Goal: Task Accomplishment & Management: Use online tool/utility

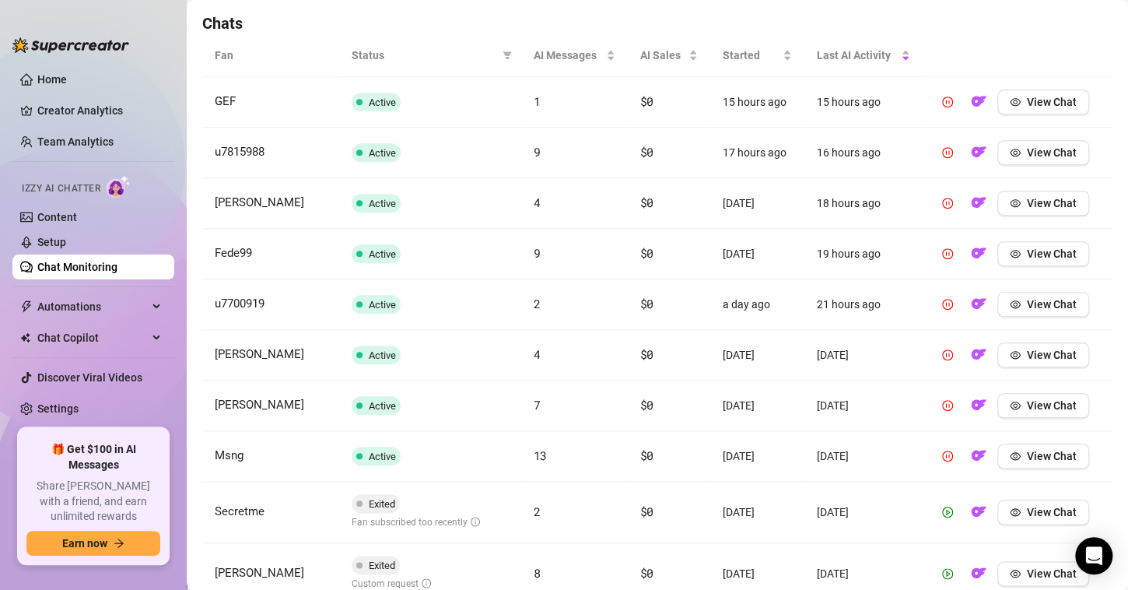
scroll to position [467, 0]
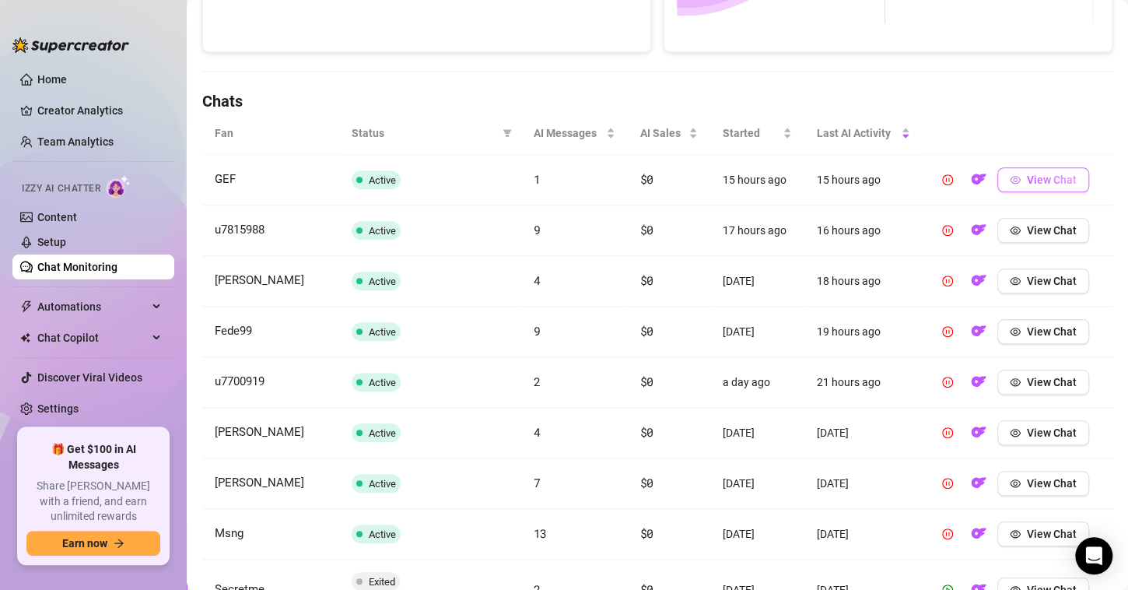
click at [1010, 174] on icon "eye" at bounding box center [1015, 179] width 11 height 11
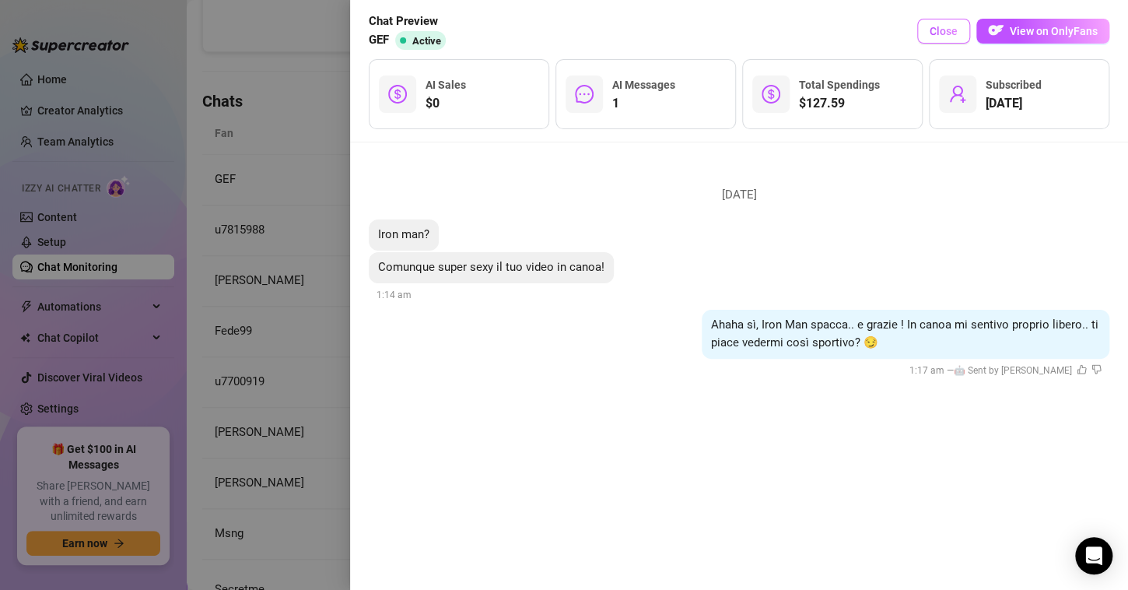
click at [949, 34] on span "Close" at bounding box center [944, 31] width 28 height 12
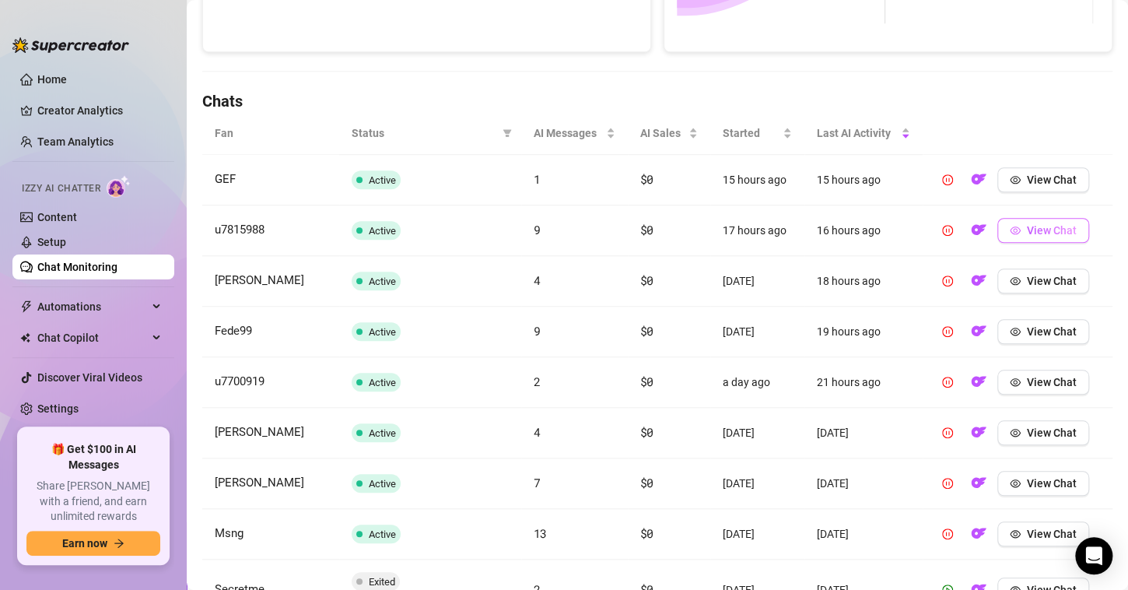
click at [1027, 230] on span "View Chat" at bounding box center [1052, 230] width 50 height 12
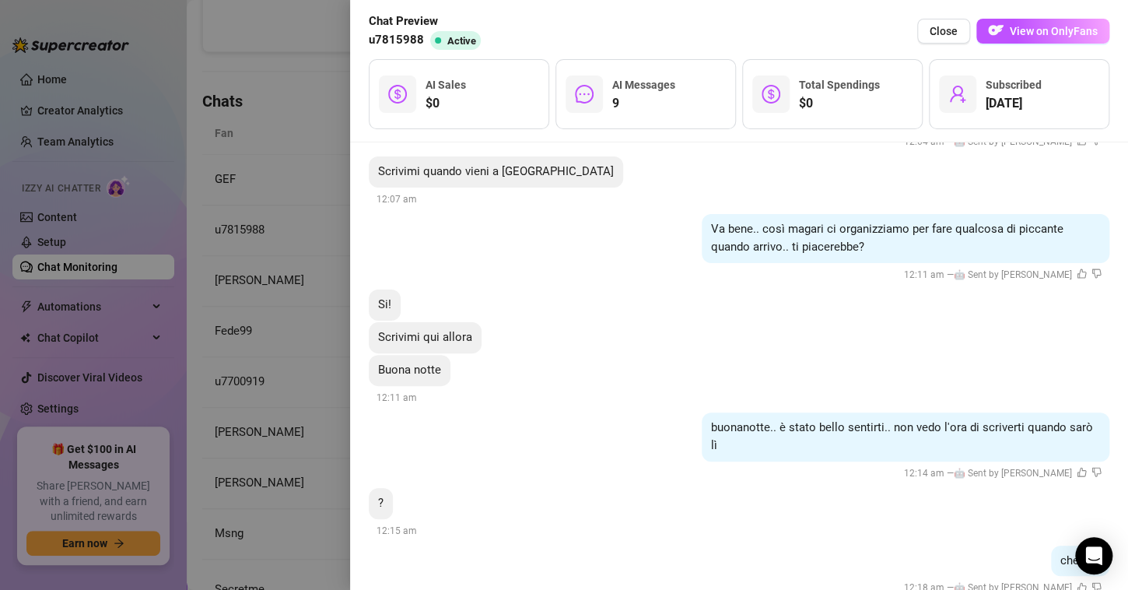
scroll to position [874, 0]
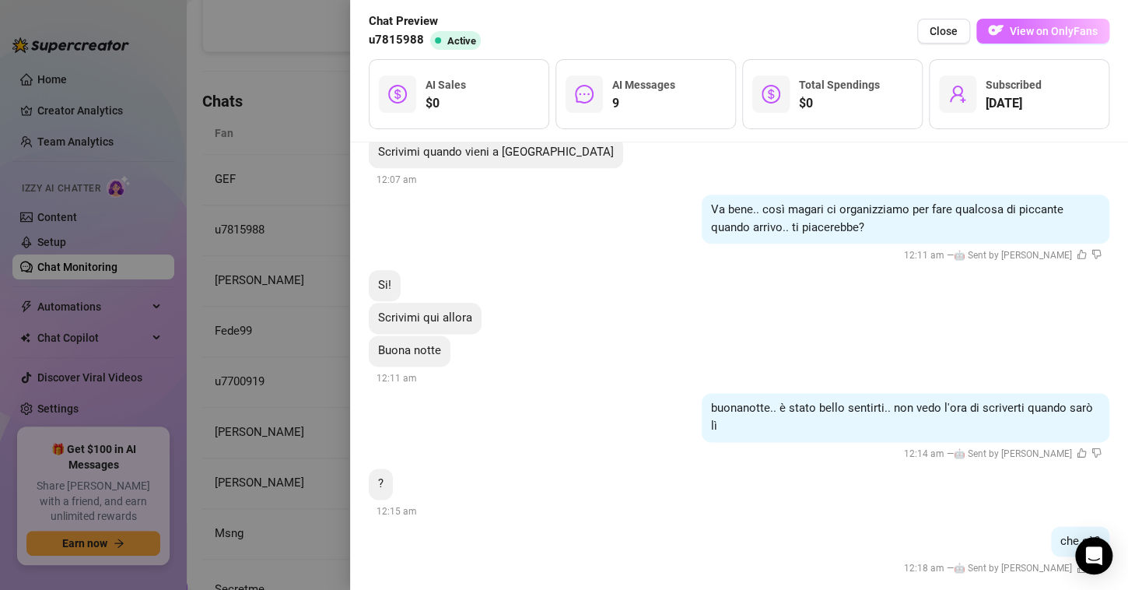
click at [1016, 40] on button "View on OnlyFans" at bounding box center [1043, 31] width 133 height 25
click at [926, 33] on button "Close" at bounding box center [944, 31] width 53 height 25
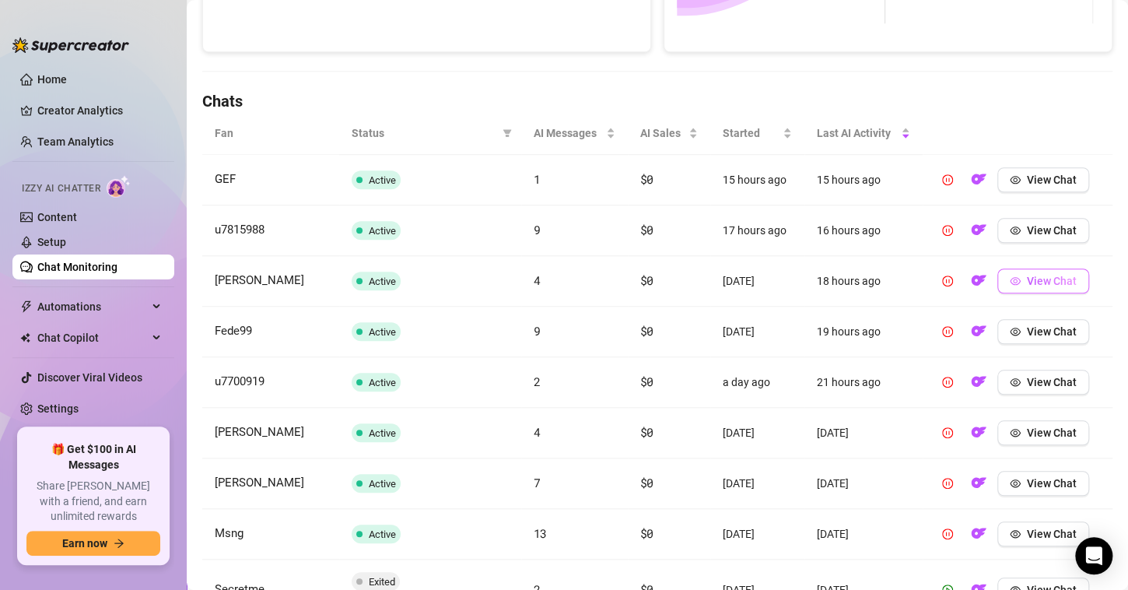
click at [1041, 279] on span "View Chat" at bounding box center [1052, 281] width 50 height 12
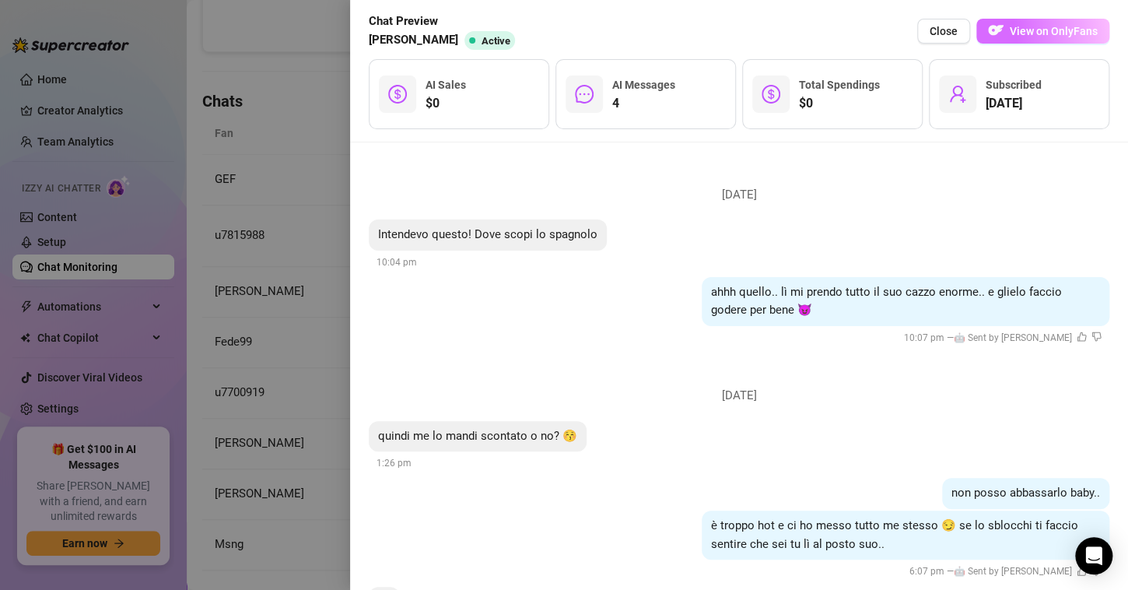
click at [1061, 36] on span "View on OnlyFans" at bounding box center [1054, 31] width 88 height 12
click at [944, 42] on button "Close" at bounding box center [944, 31] width 53 height 25
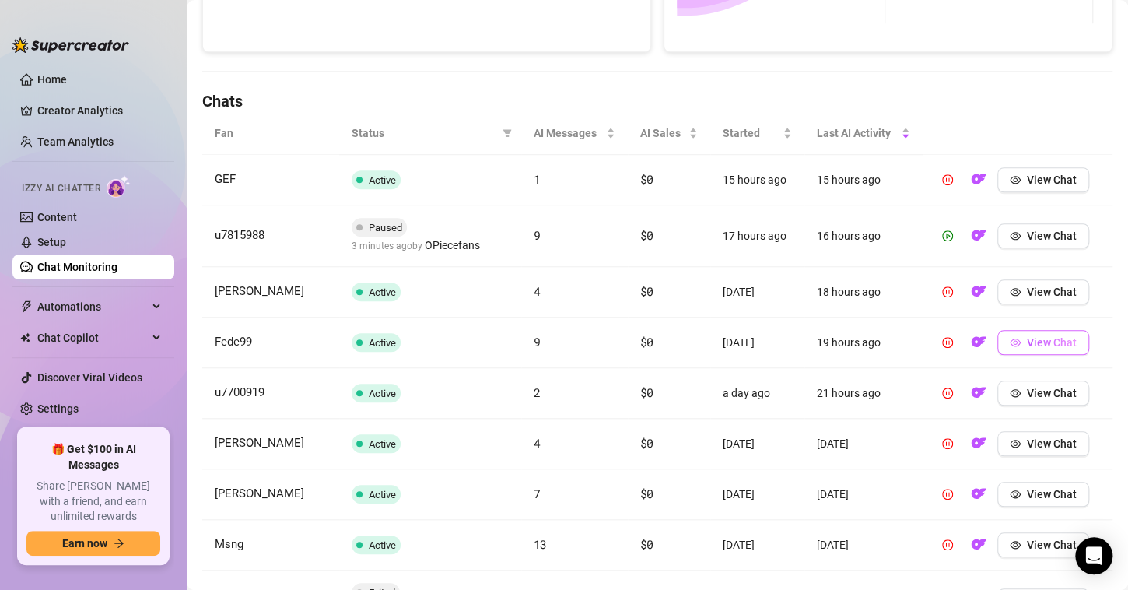
click at [1010, 340] on icon "eye" at bounding box center [1015, 342] width 11 height 11
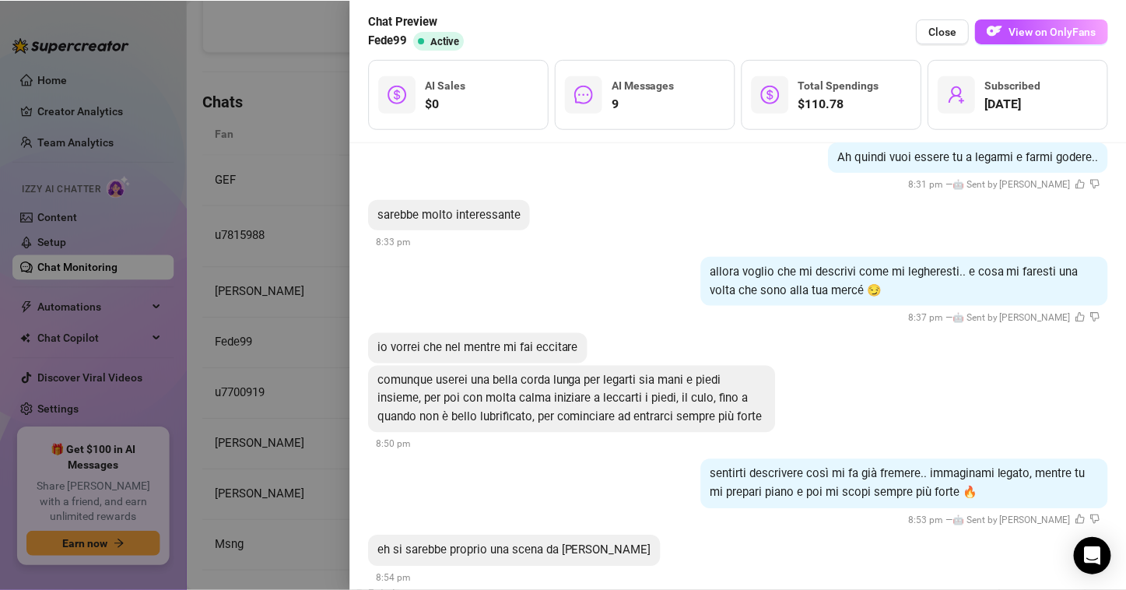
scroll to position [859, 0]
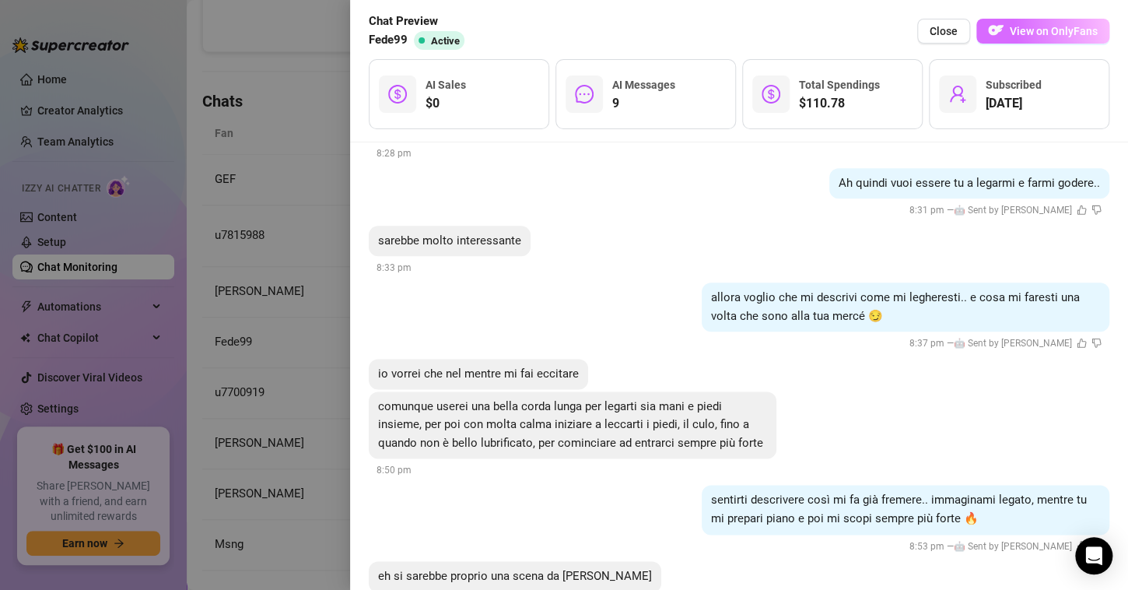
click at [1026, 42] on button "View on OnlyFans" at bounding box center [1043, 31] width 133 height 25
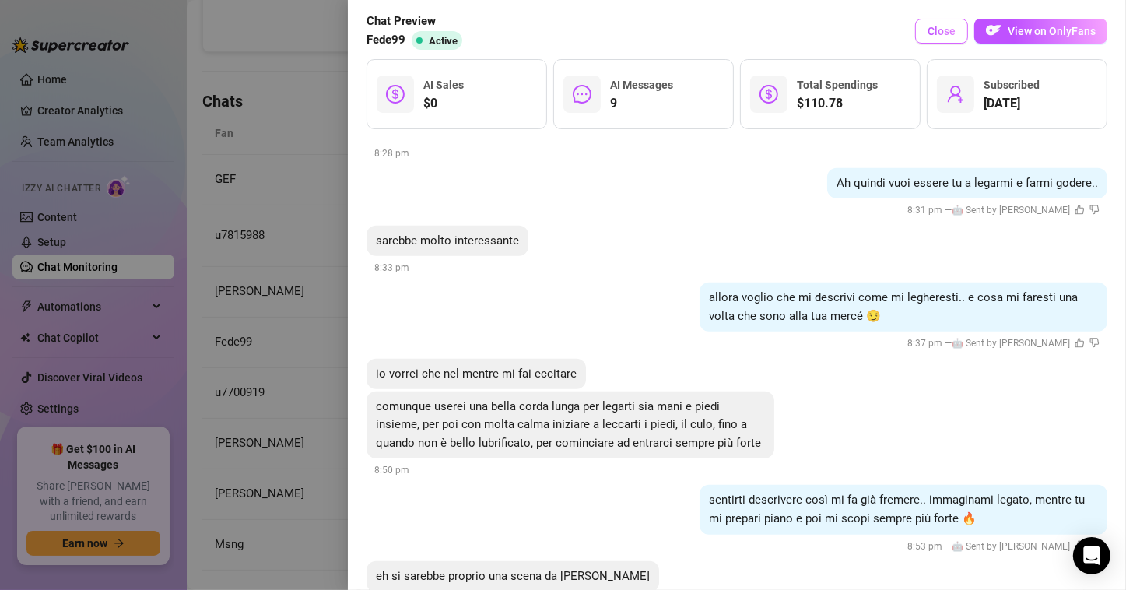
click at [933, 42] on button "Close" at bounding box center [941, 31] width 53 height 25
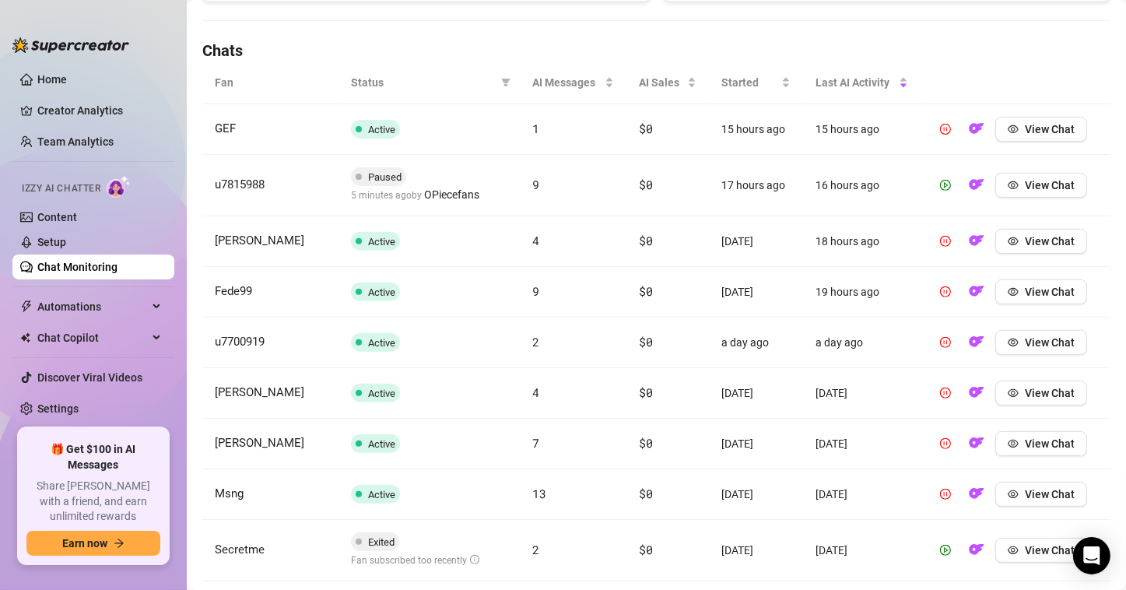
scroll to position [545, 0]
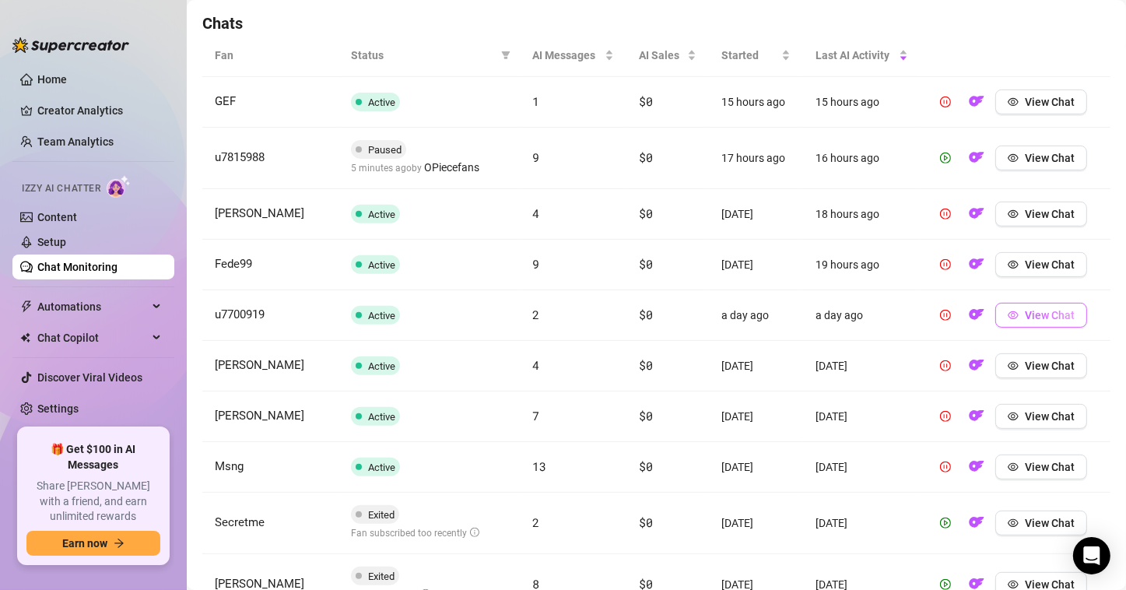
click at [1025, 314] on span "View Chat" at bounding box center [1050, 315] width 50 height 12
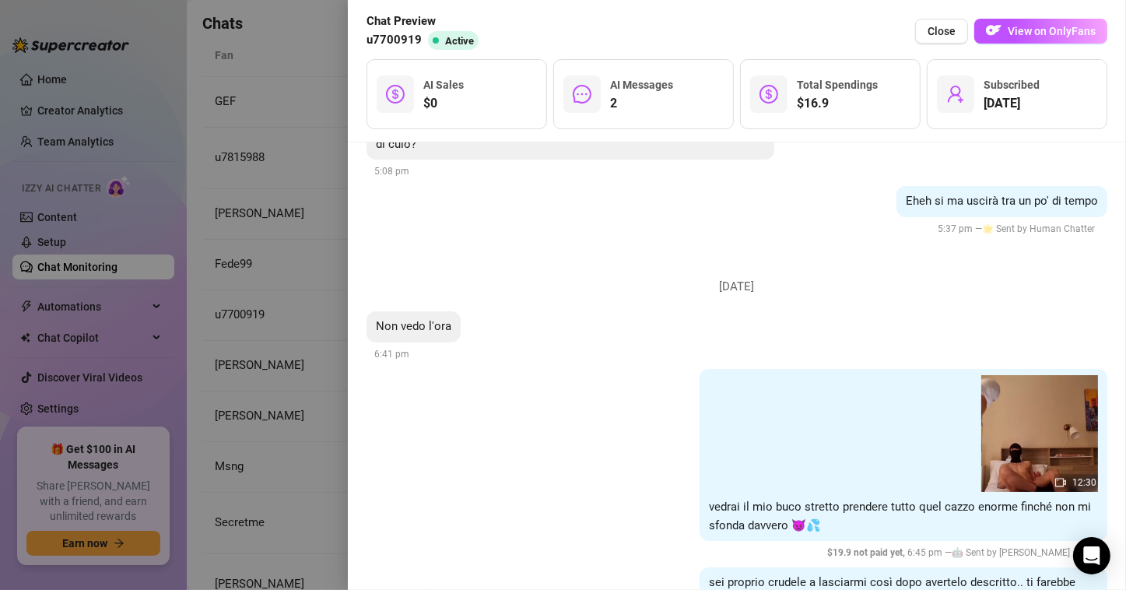
scroll to position [33, 0]
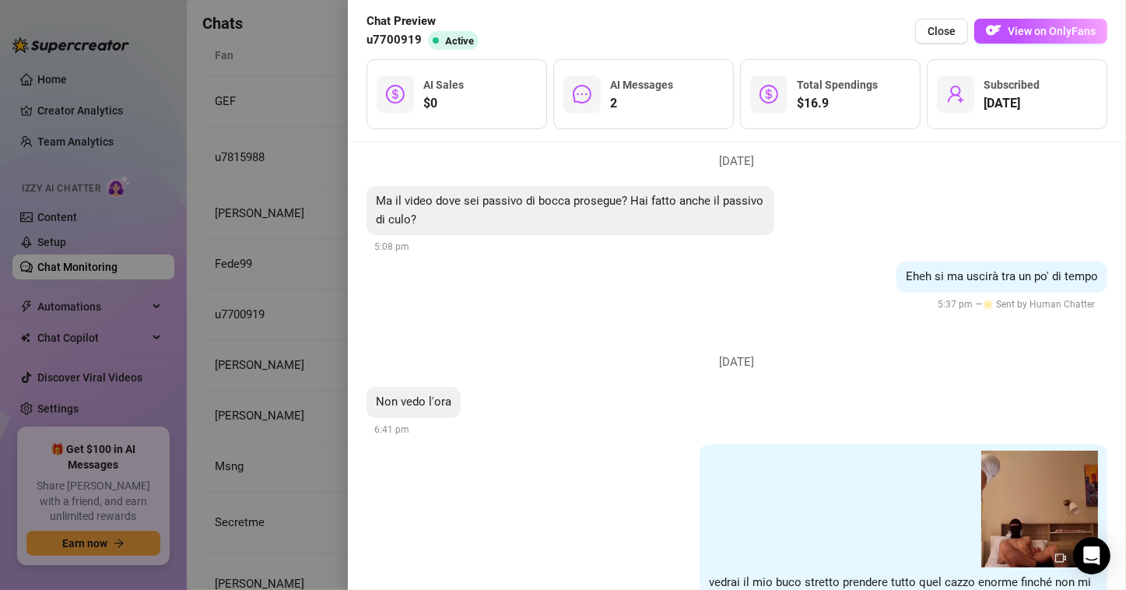
click at [308, 290] on div at bounding box center [563, 295] width 1126 height 590
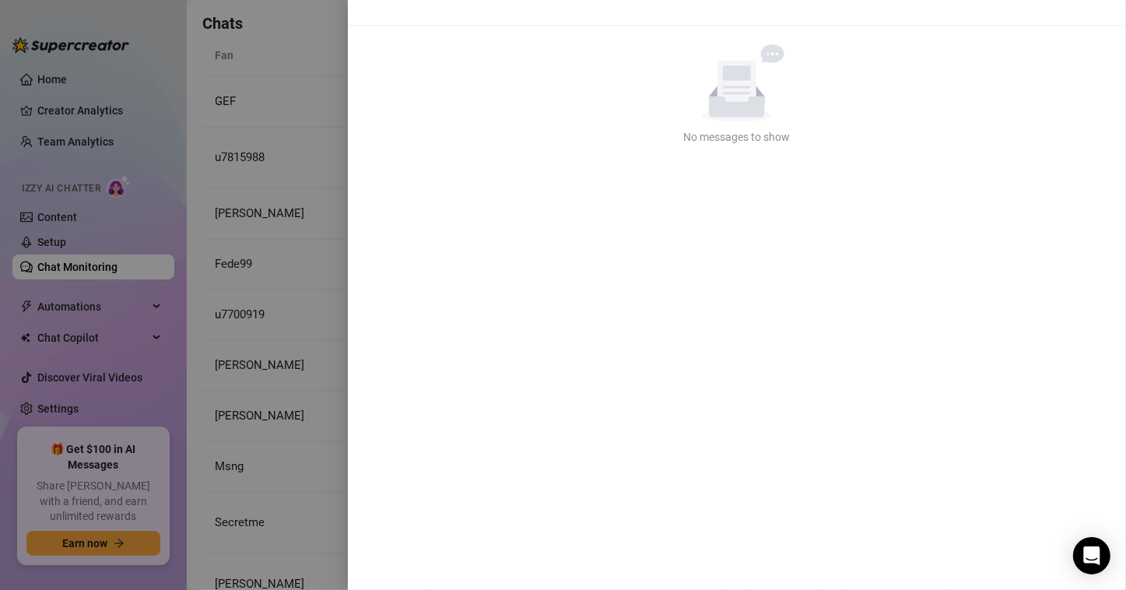
scroll to position [0, 0]
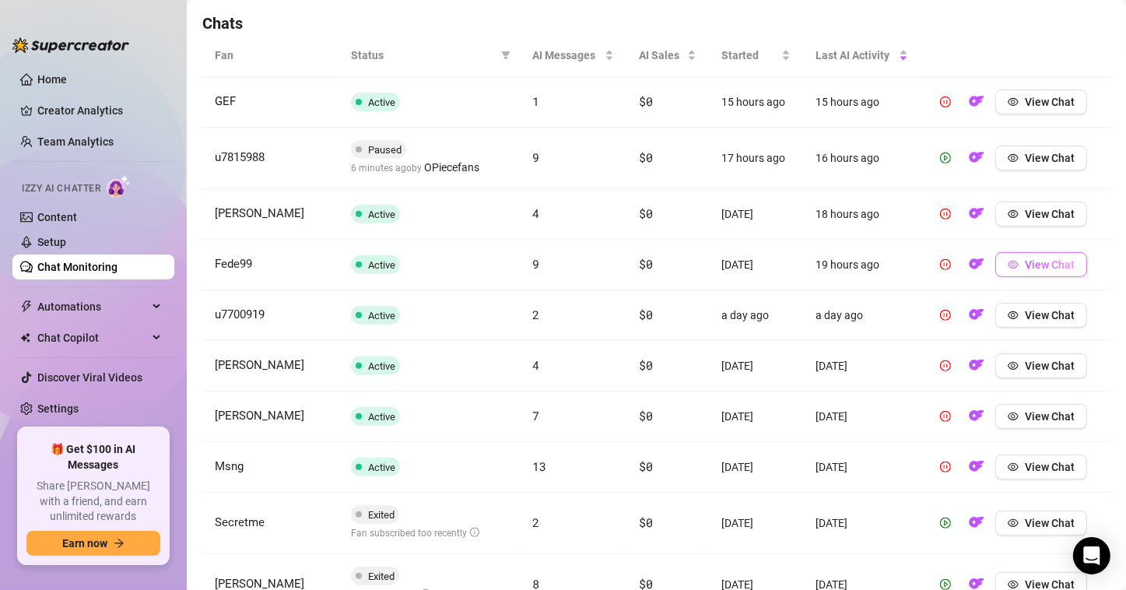
click at [1028, 265] on span "View Chat" at bounding box center [1050, 264] width 50 height 12
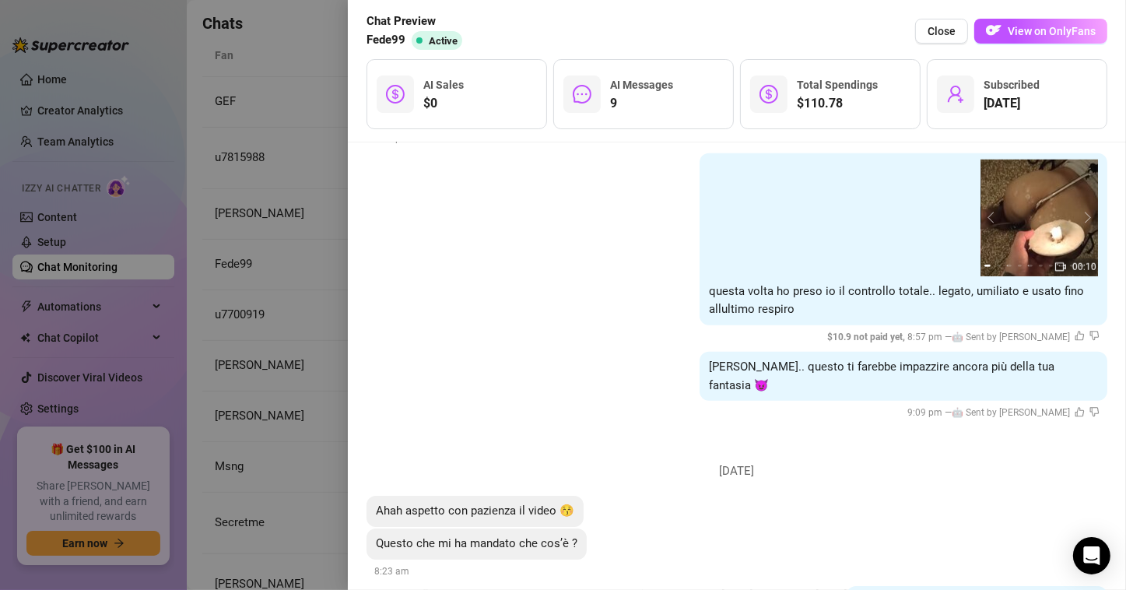
scroll to position [1384, 0]
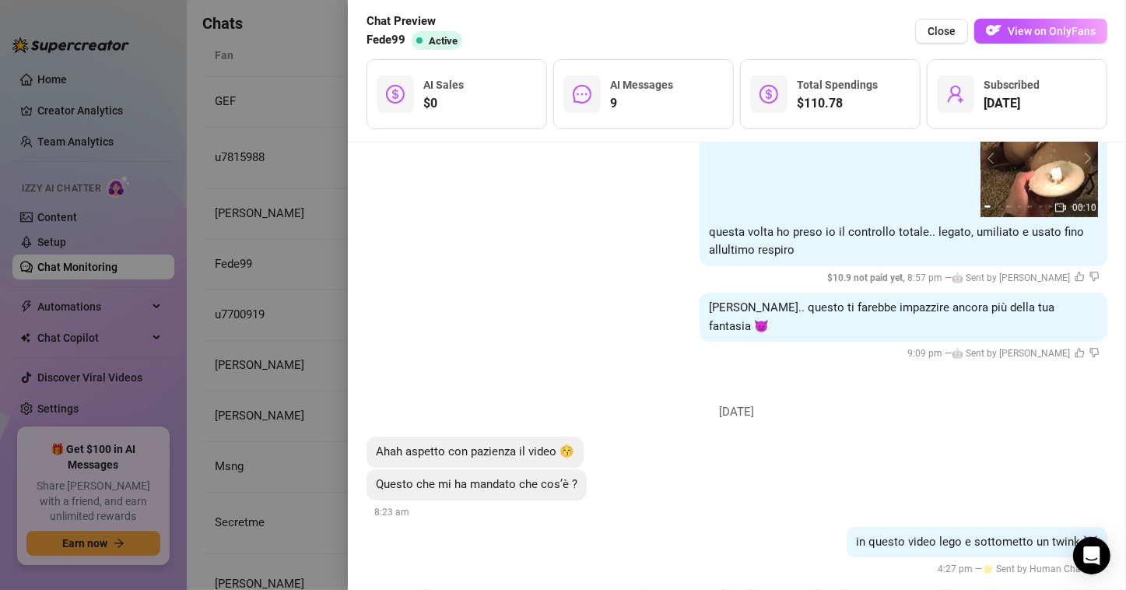
click at [330, 314] on div at bounding box center [563, 295] width 1126 height 590
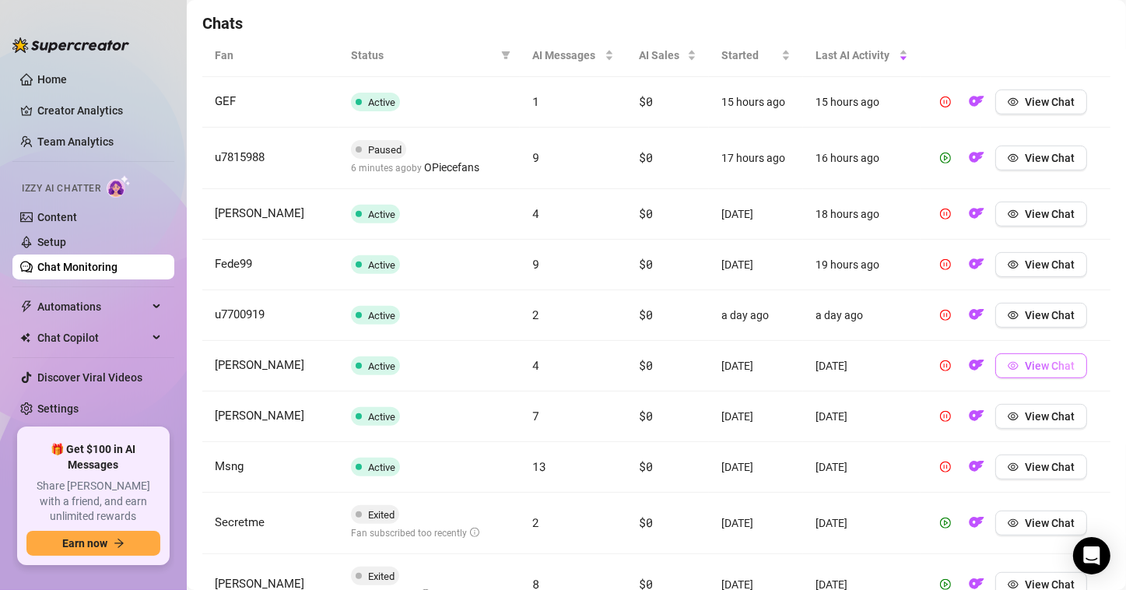
click at [1045, 363] on span "View Chat" at bounding box center [1050, 366] width 50 height 12
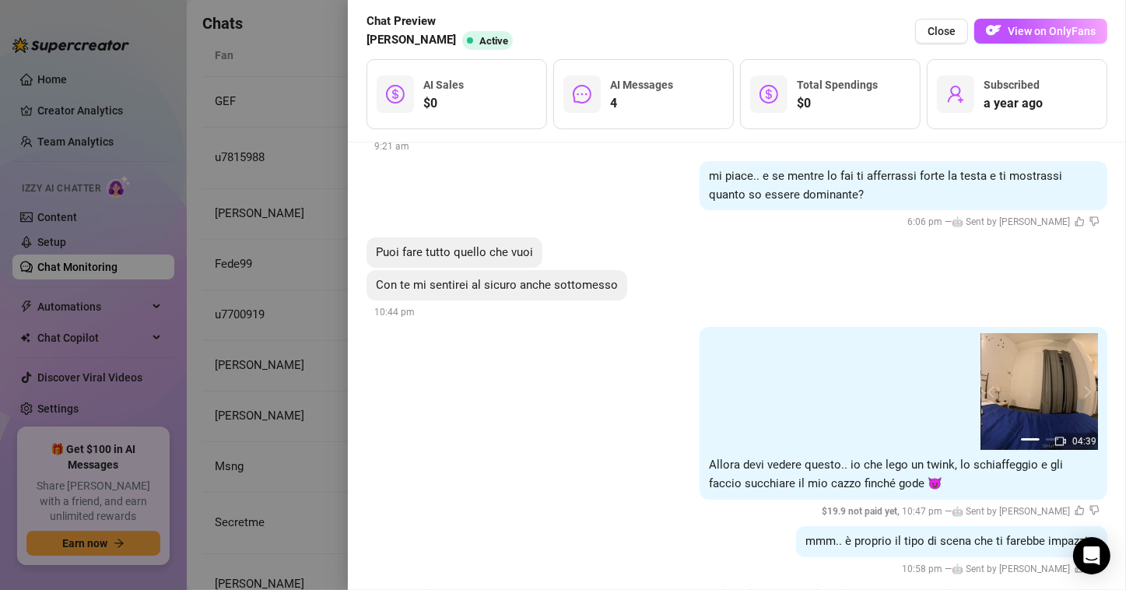
scroll to position [402, 0]
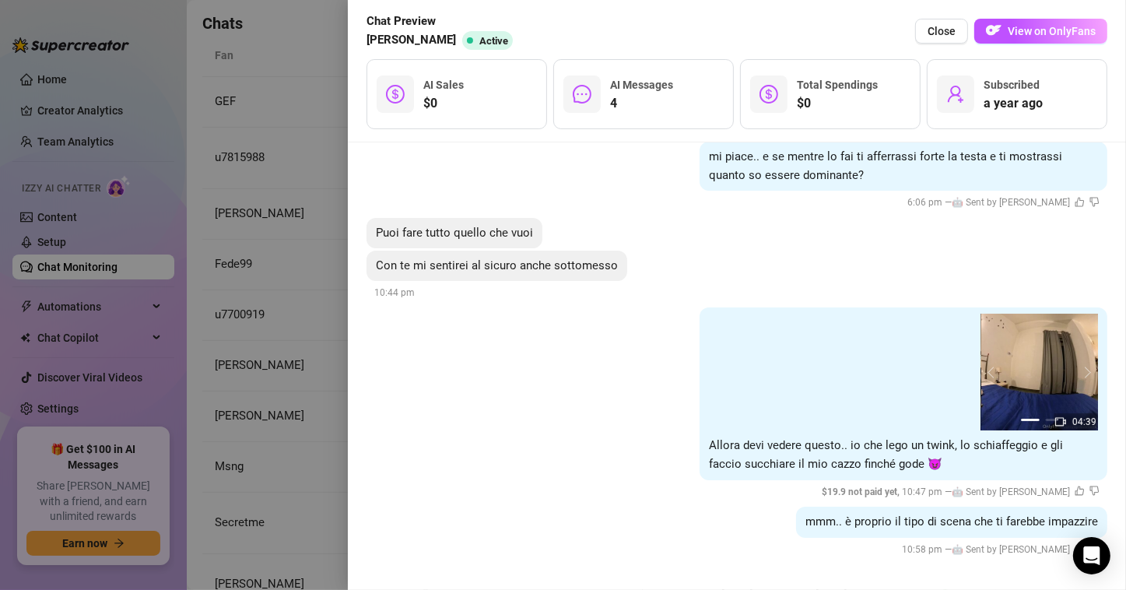
click at [268, 350] on div at bounding box center [563, 295] width 1126 height 590
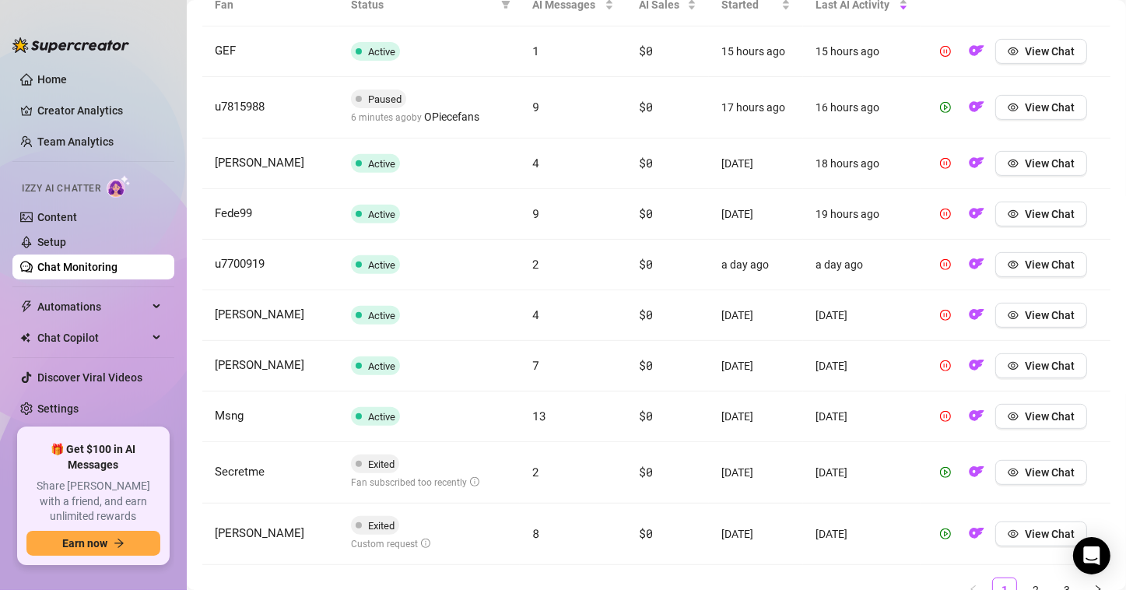
scroll to position [623, 0]
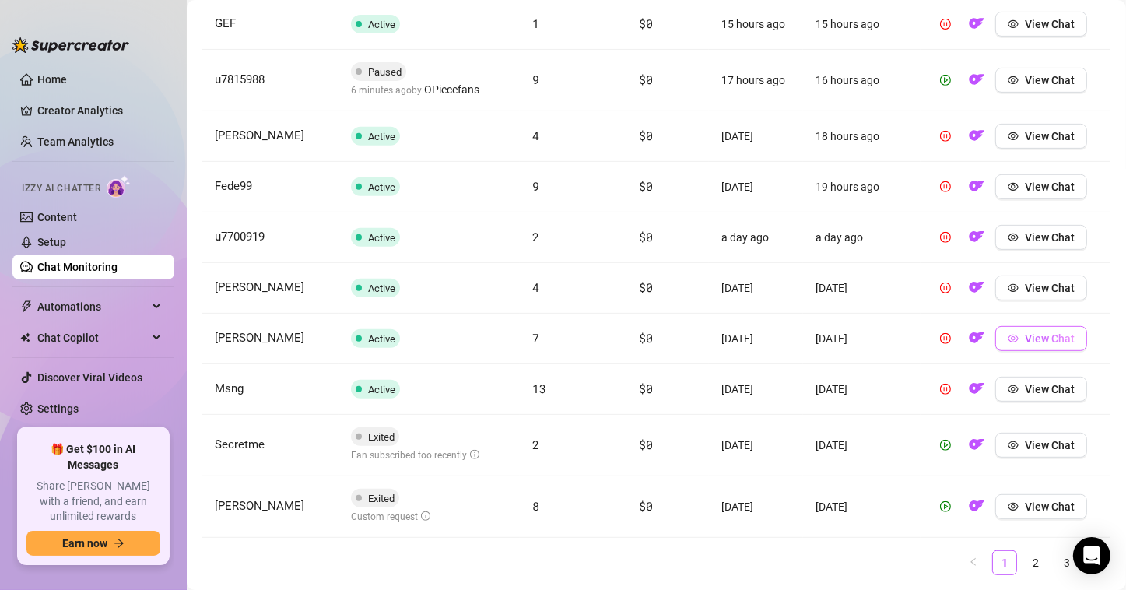
click at [1025, 339] on span "View Chat" at bounding box center [1050, 338] width 50 height 12
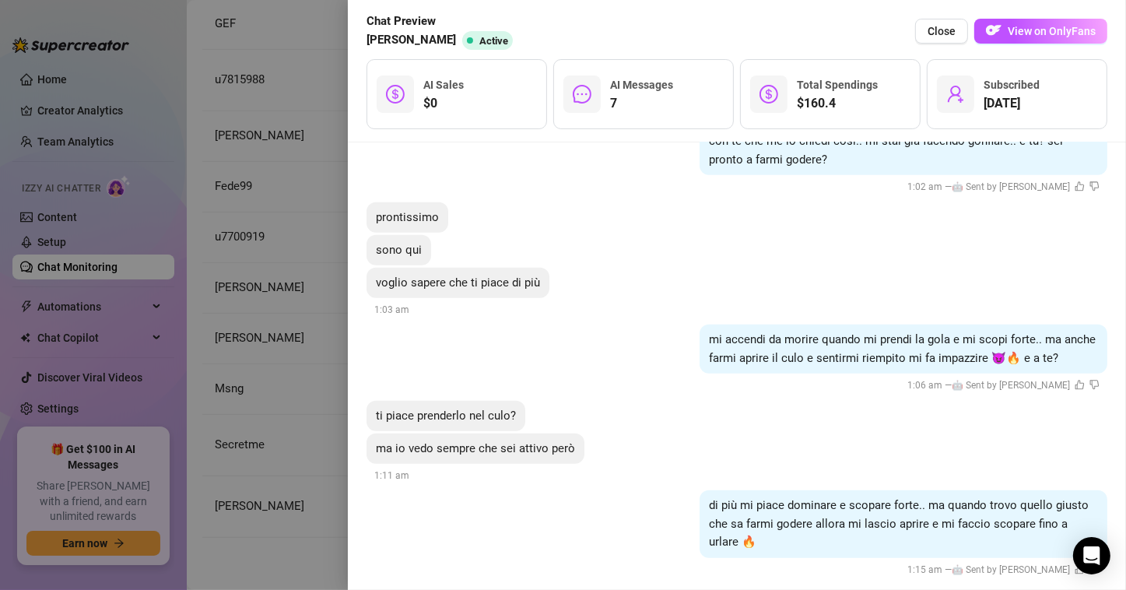
scroll to position [1015, 0]
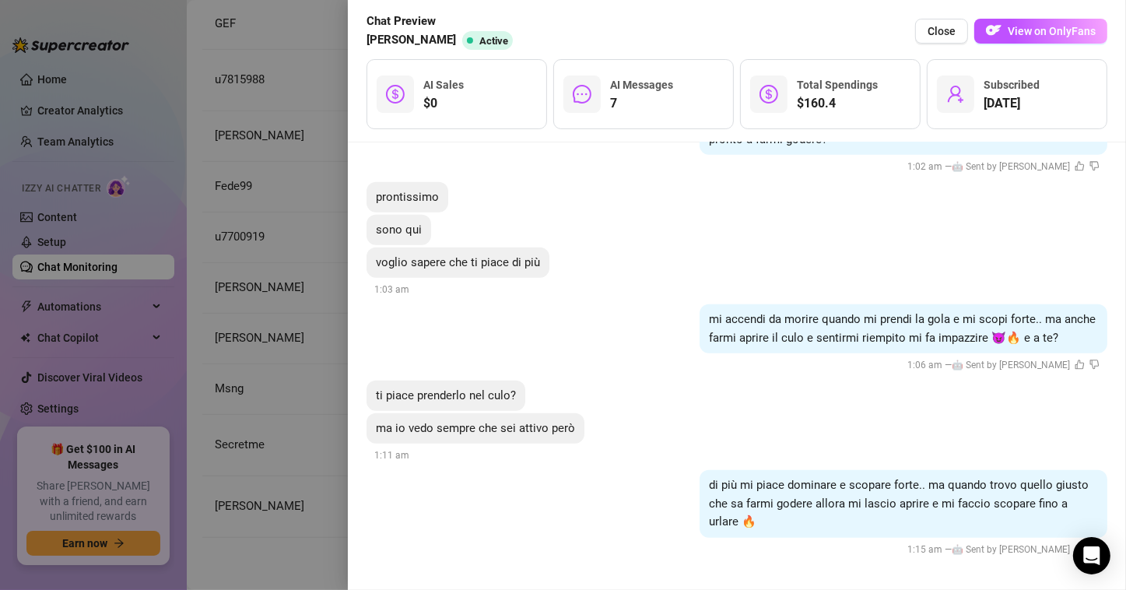
click at [260, 271] on div at bounding box center [563, 295] width 1126 height 590
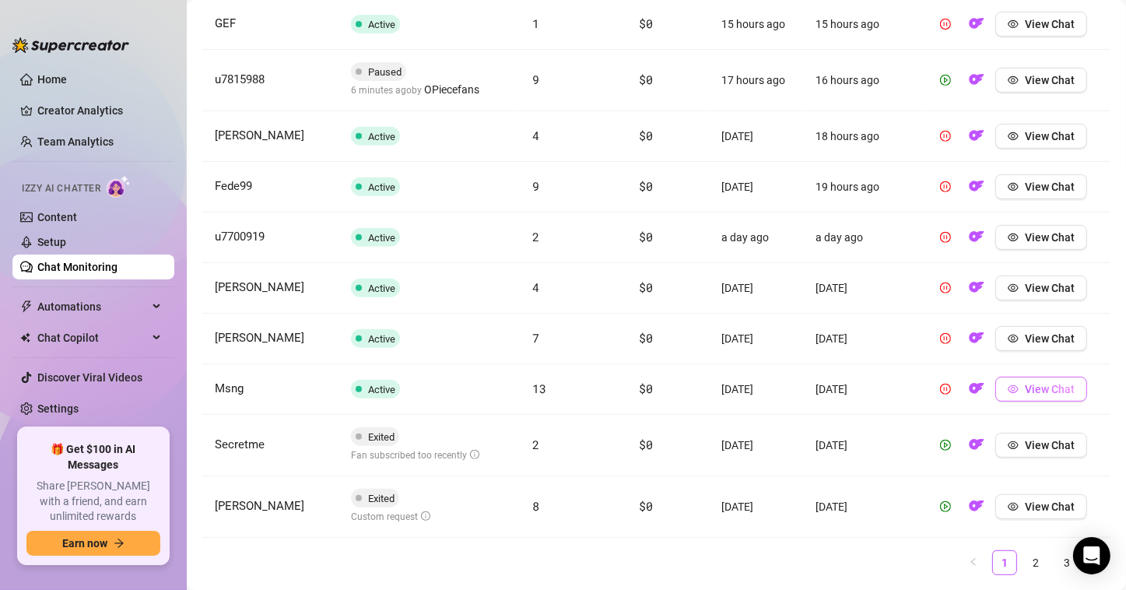
click at [1008, 384] on icon "eye" at bounding box center [1013, 389] width 11 height 11
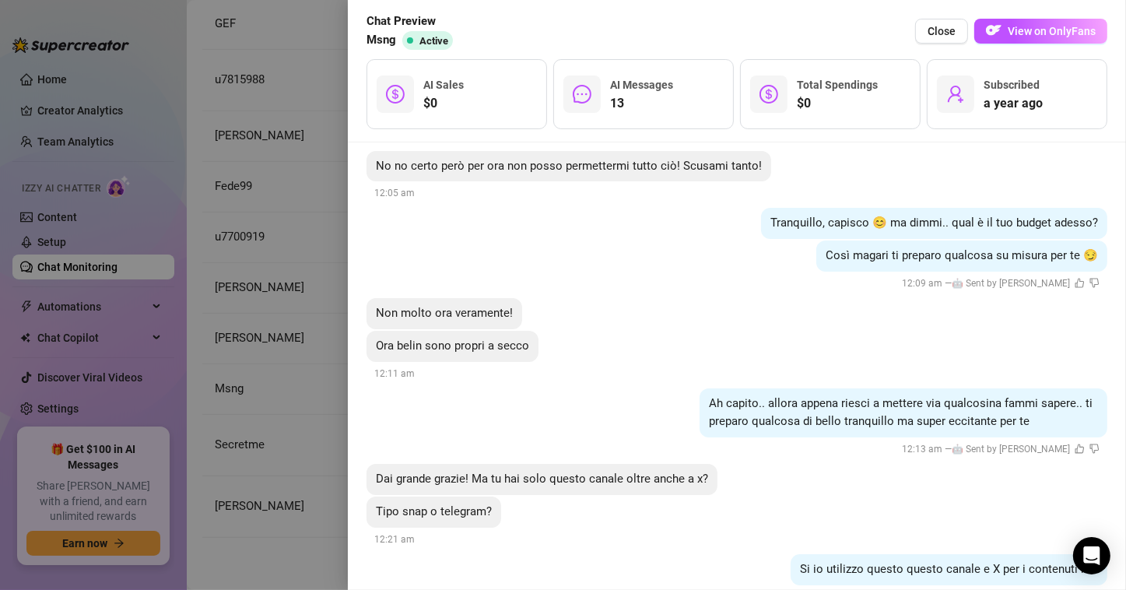
scroll to position [2027, 0]
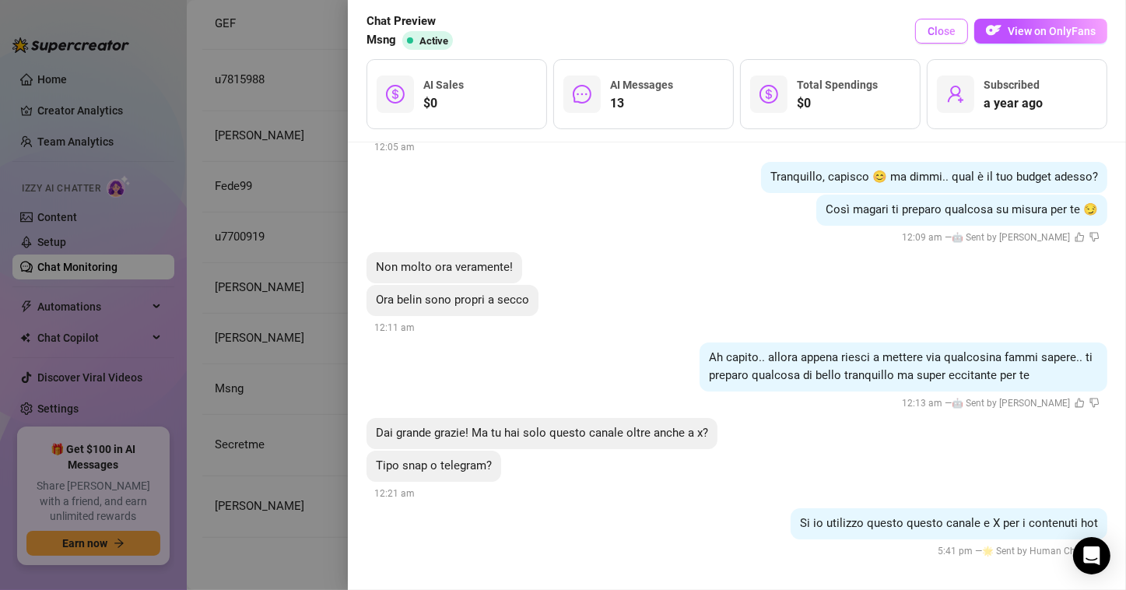
click at [951, 37] on span "Close" at bounding box center [942, 31] width 28 height 12
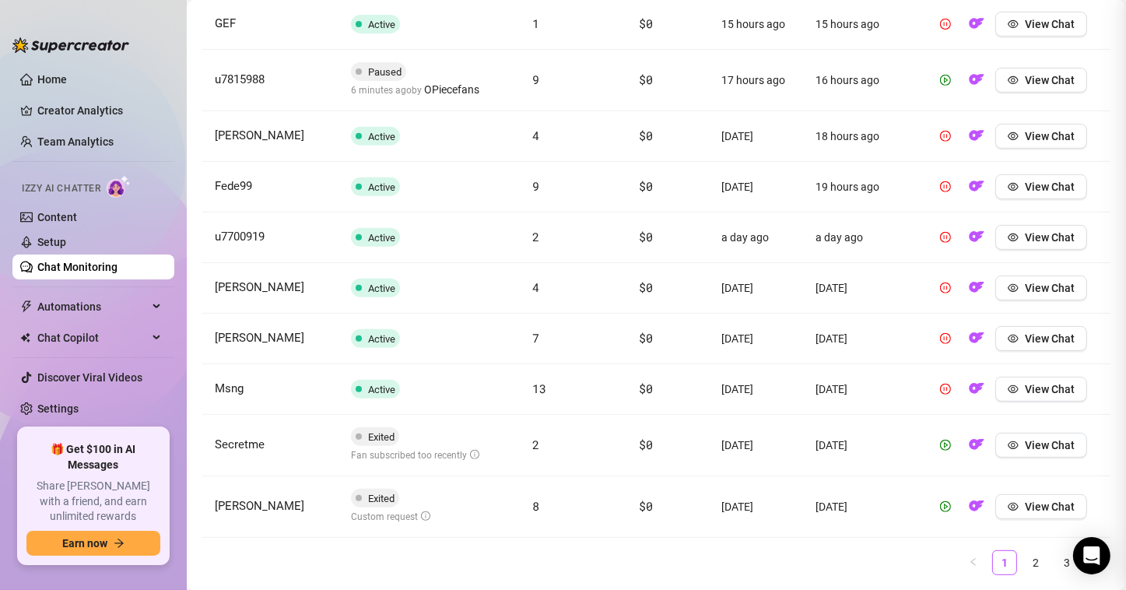
scroll to position [0, 0]
